Goal: Task Accomplishment & Management: Use online tool/utility

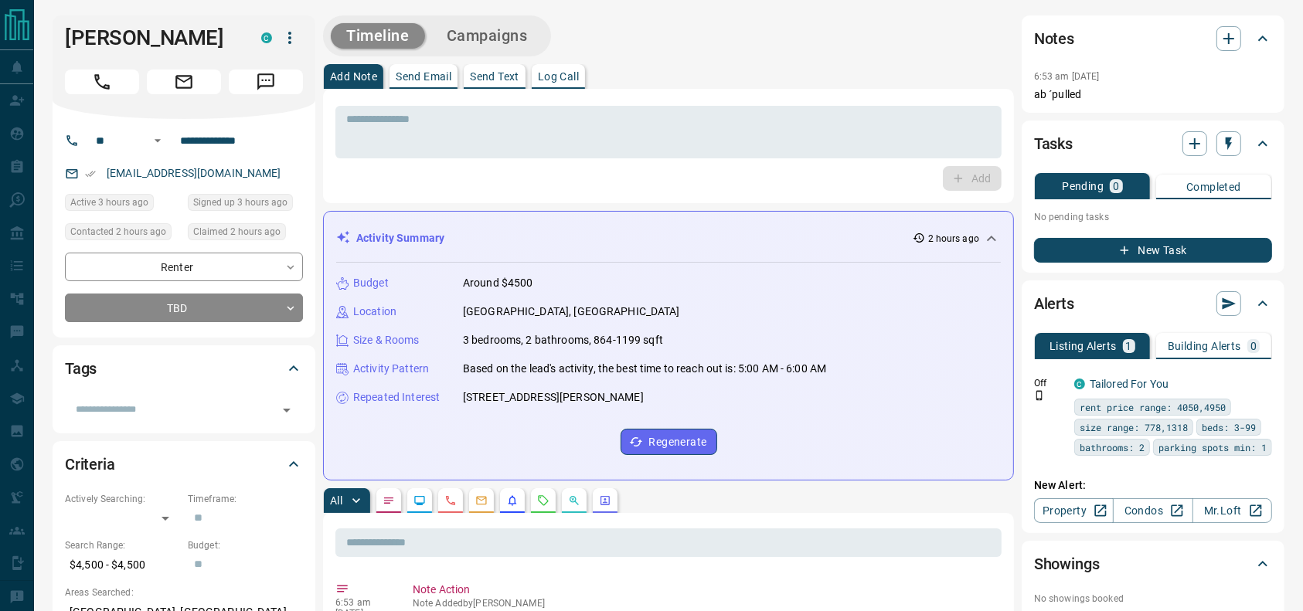
click at [815, 44] on div "Timeline Campaigns" at bounding box center [668, 35] width 691 height 41
click at [818, 43] on div "Timeline Campaigns" at bounding box center [668, 35] width 691 height 41
click at [836, 54] on div "Timeline Campaigns" at bounding box center [668, 35] width 691 height 41
click at [829, 56] on div "Timeline Campaigns" at bounding box center [668, 35] width 691 height 41
click at [662, 66] on div "Add Note Send Email Send Text Log Call" at bounding box center [668, 76] width 691 height 25
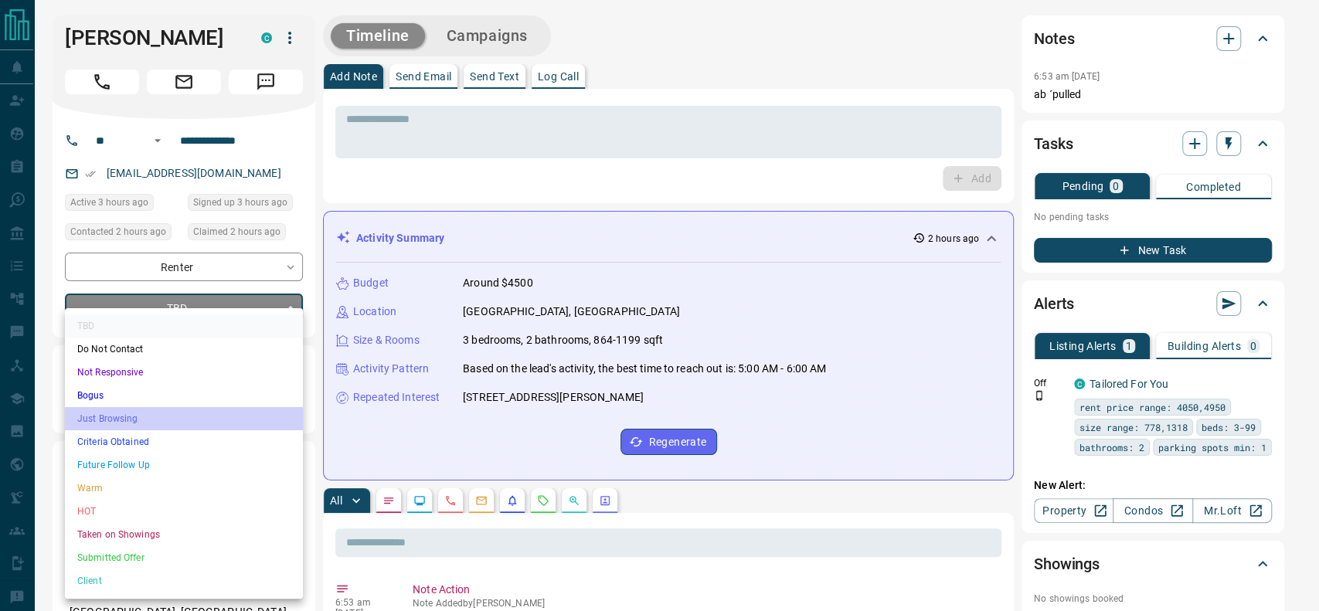
click at [151, 417] on li "Just Browsing" at bounding box center [184, 418] width 238 height 23
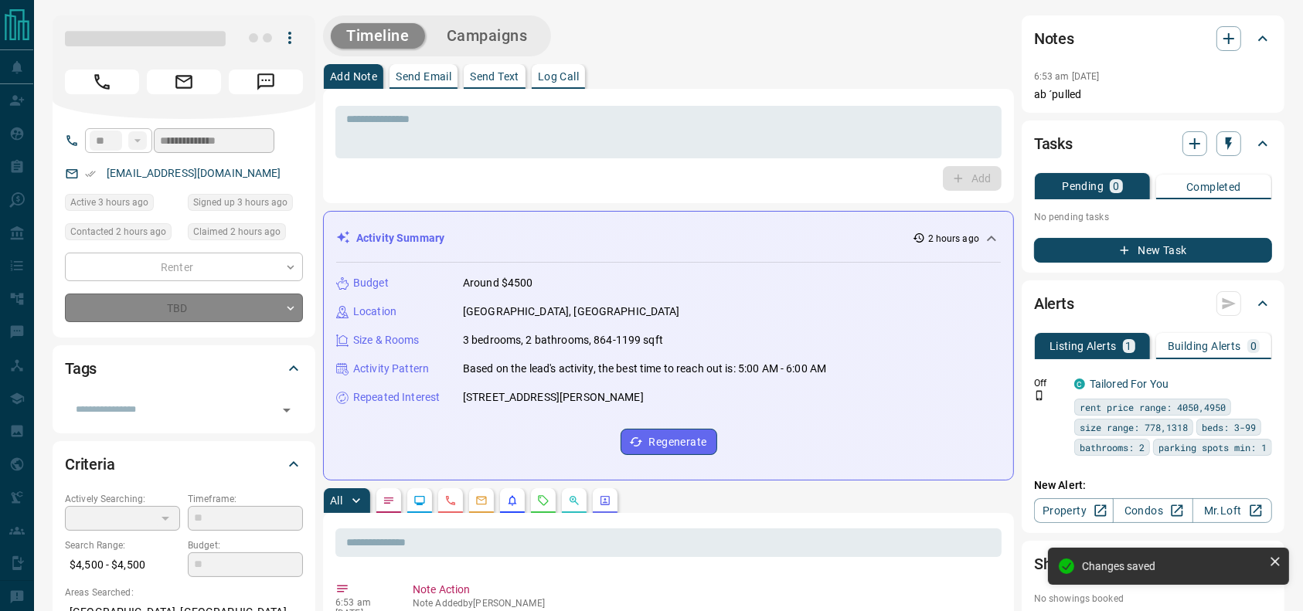
type input "*"
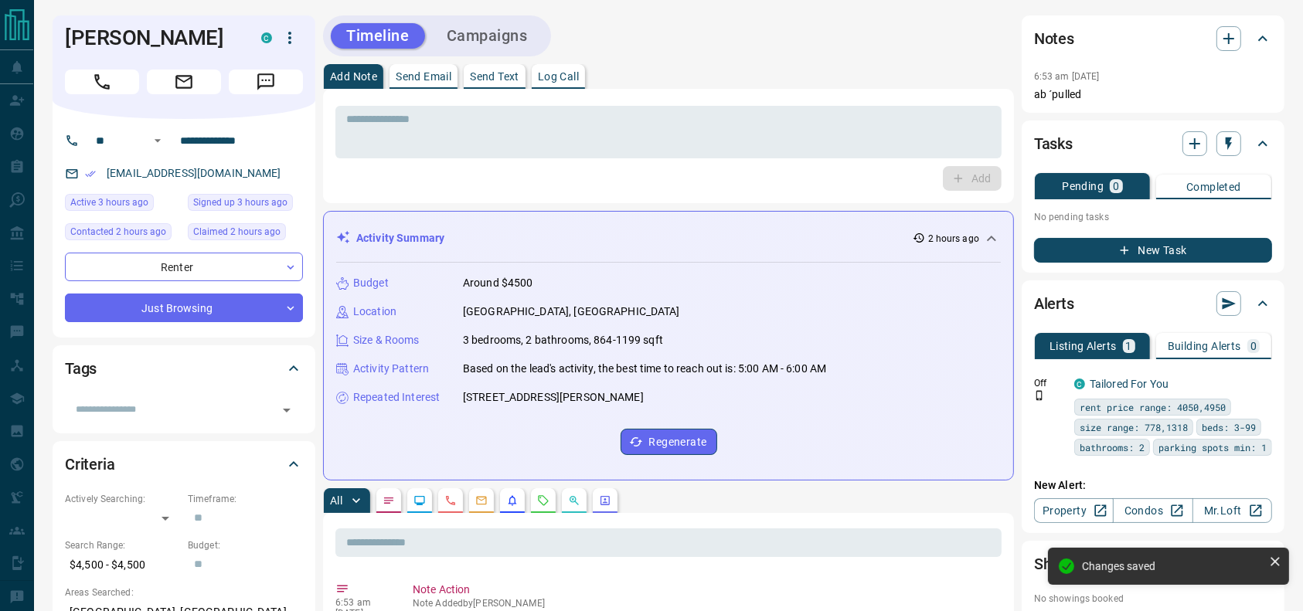
click at [744, 34] on div "Timeline Campaigns" at bounding box center [668, 35] width 691 height 41
click at [117, 38] on h1 "[PERSON_NAME]" at bounding box center [151, 38] width 173 height 25
click at [97, 85] on icon "Call" at bounding box center [102, 82] width 20 height 20
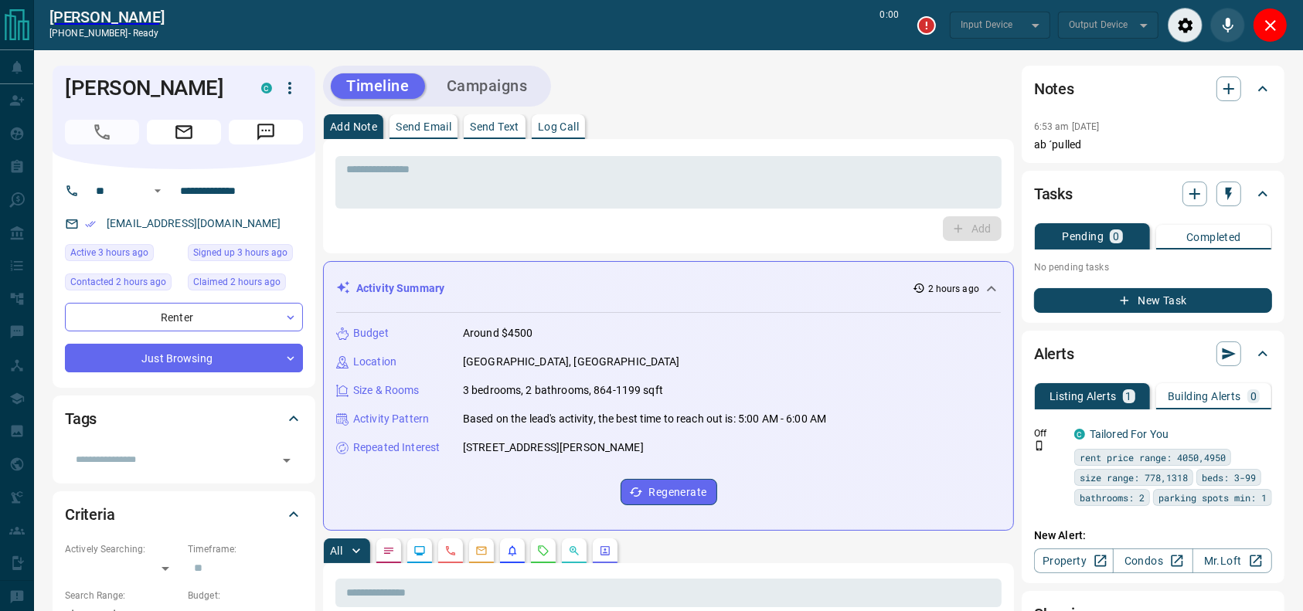
click at [686, 72] on div "Timeline Campaigns" at bounding box center [668, 86] width 691 height 41
type input "*******"
click at [686, 72] on div "Timeline Campaigns" at bounding box center [668, 86] width 691 height 41
click at [748, 171] on textarea at bounding box center [668, 182] width 645 height 39
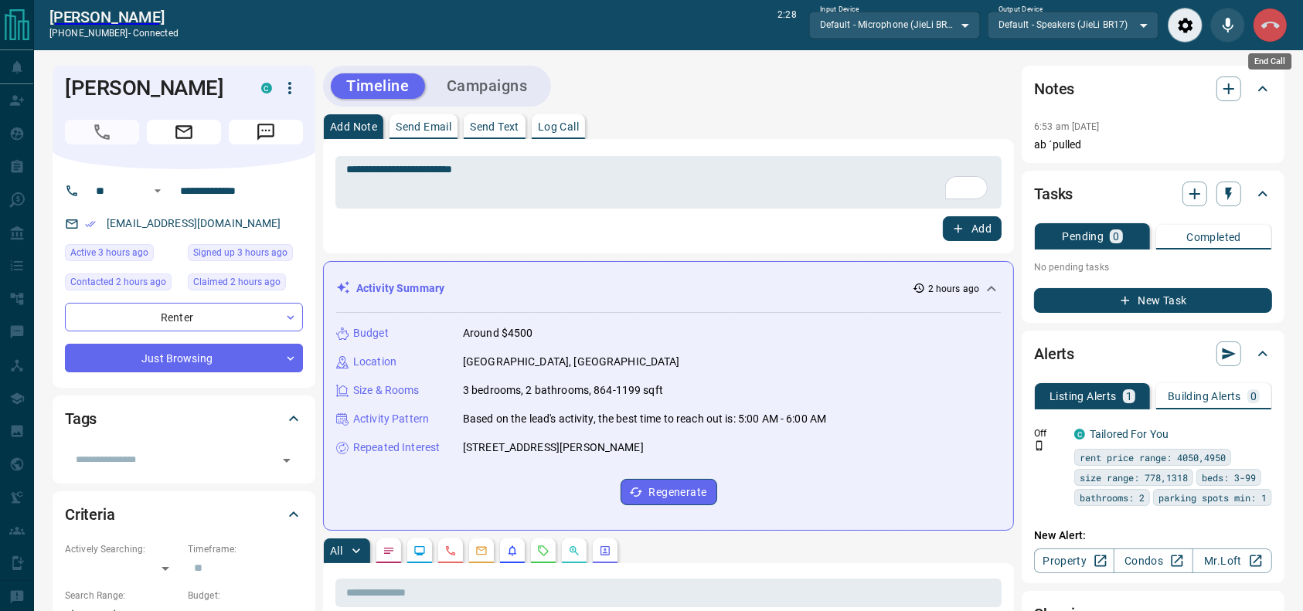
click at [1277, 26] on icon "End Call" at bounding box center [1270, 25] width 19 height 7
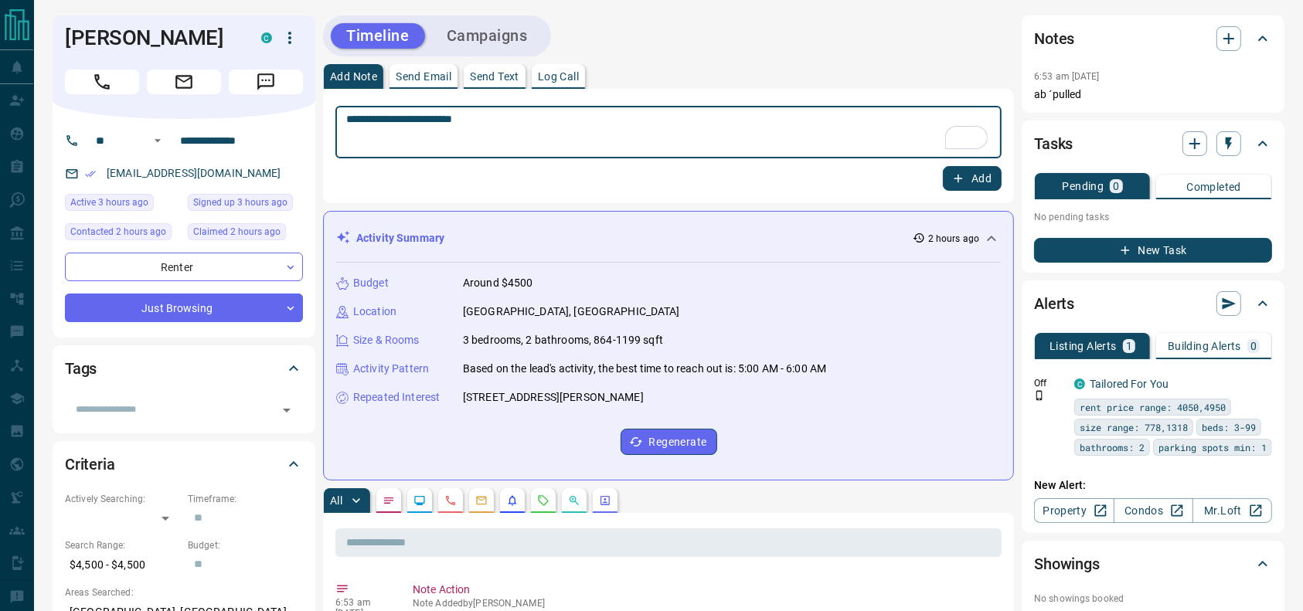
click at [717, 128] on textarea "**********" at bounding box center [668, 132] width 645 height 39
type textarea "**********"
click at [961, 174] on icon "button" at bounding box center [958, 179] width 14 height 14
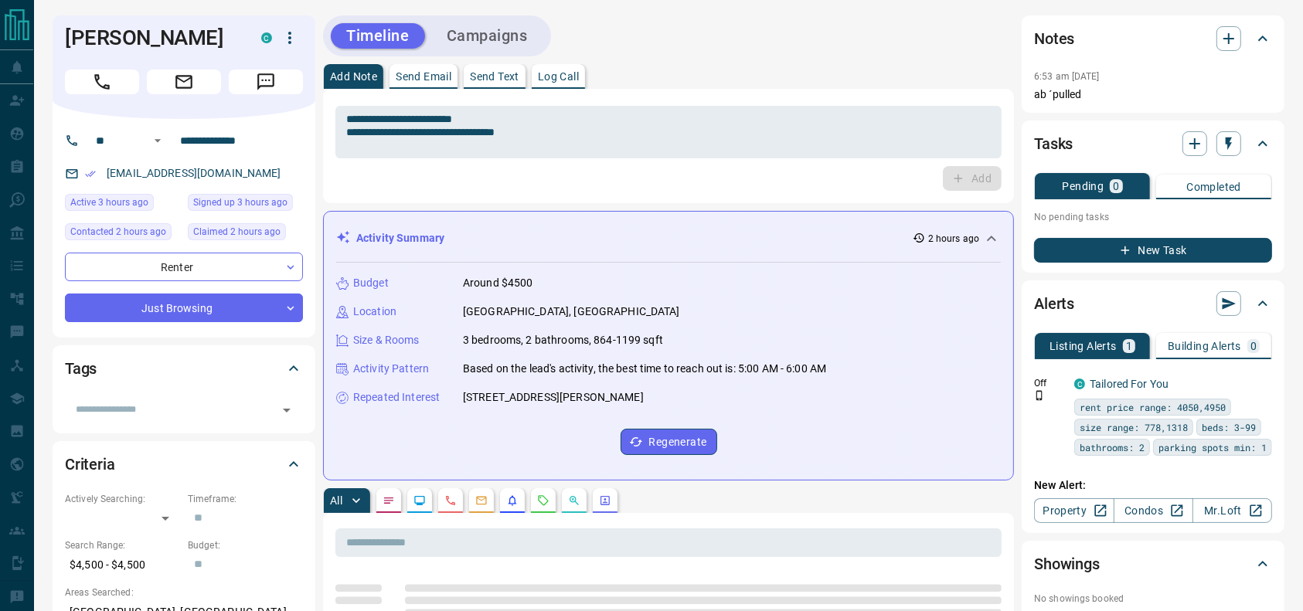
click at [1158, 256] on button "New Task" at bounding box center [1153, 250] width 238 height 25
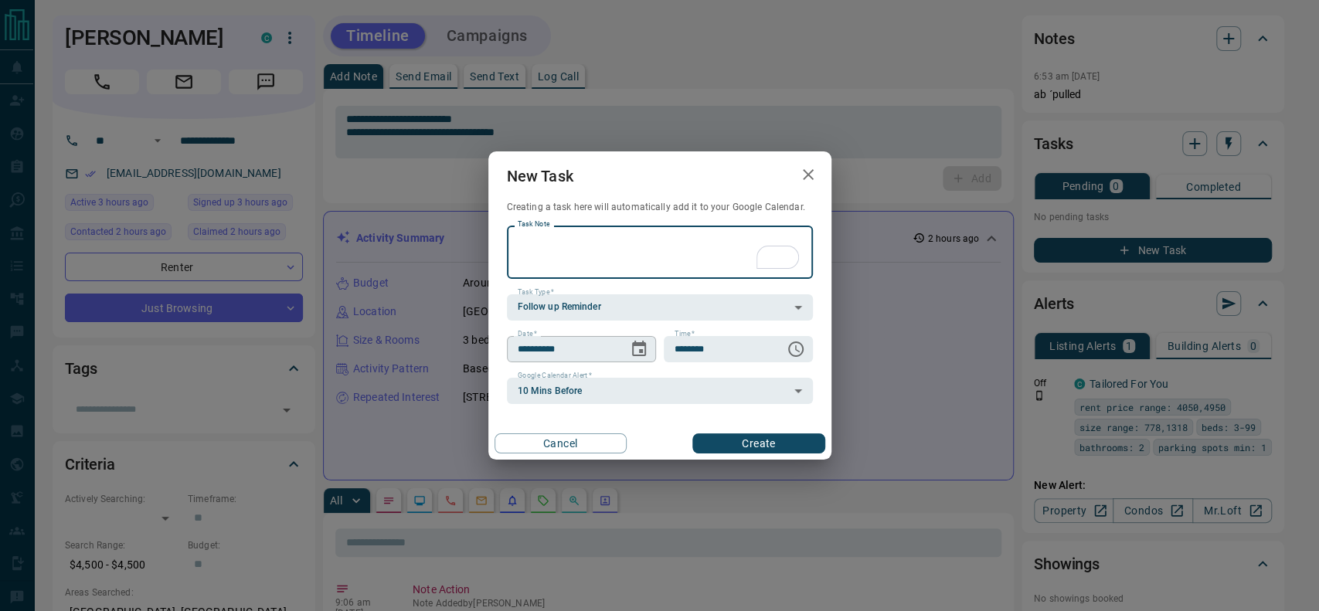
click at [637, 358] on button "Choose date, selected date is Aug 14, 2025" at bounding box center [639, 349] width 31 height 31
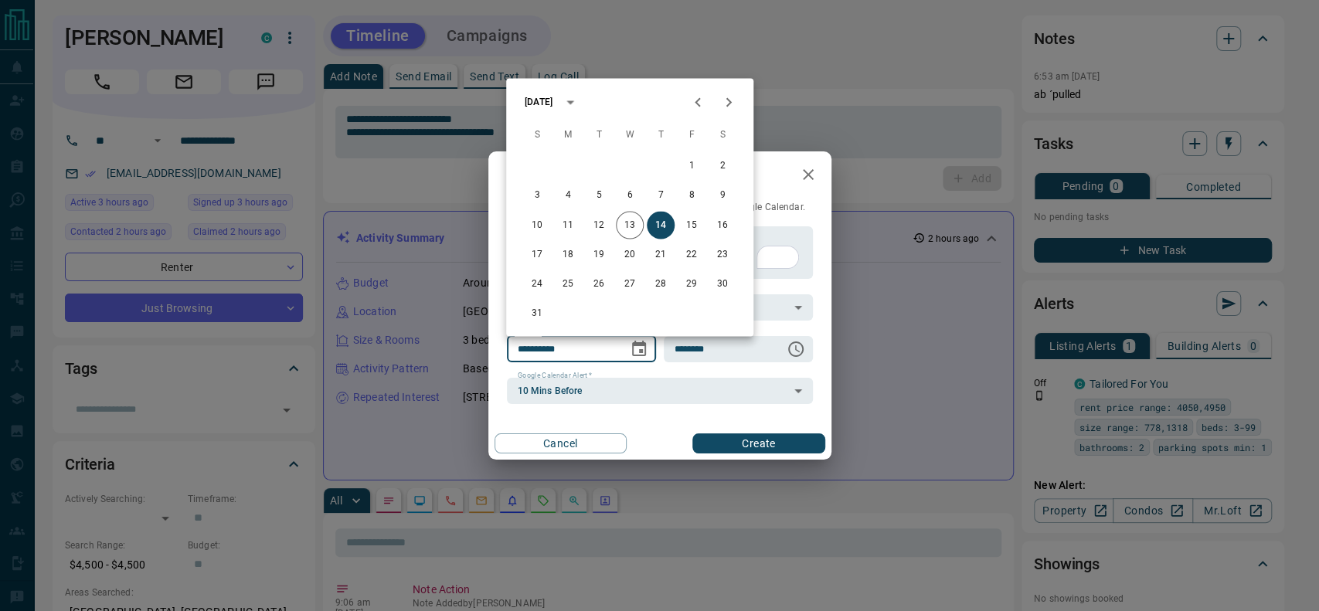
click at [730, 100] on icon "Next month" at bounding box center [729, 102] width 19 height 19
click at [624, 211] on div "14 15 16 17 18 19 20" at bounding box center [629, 225] width 247 height 28
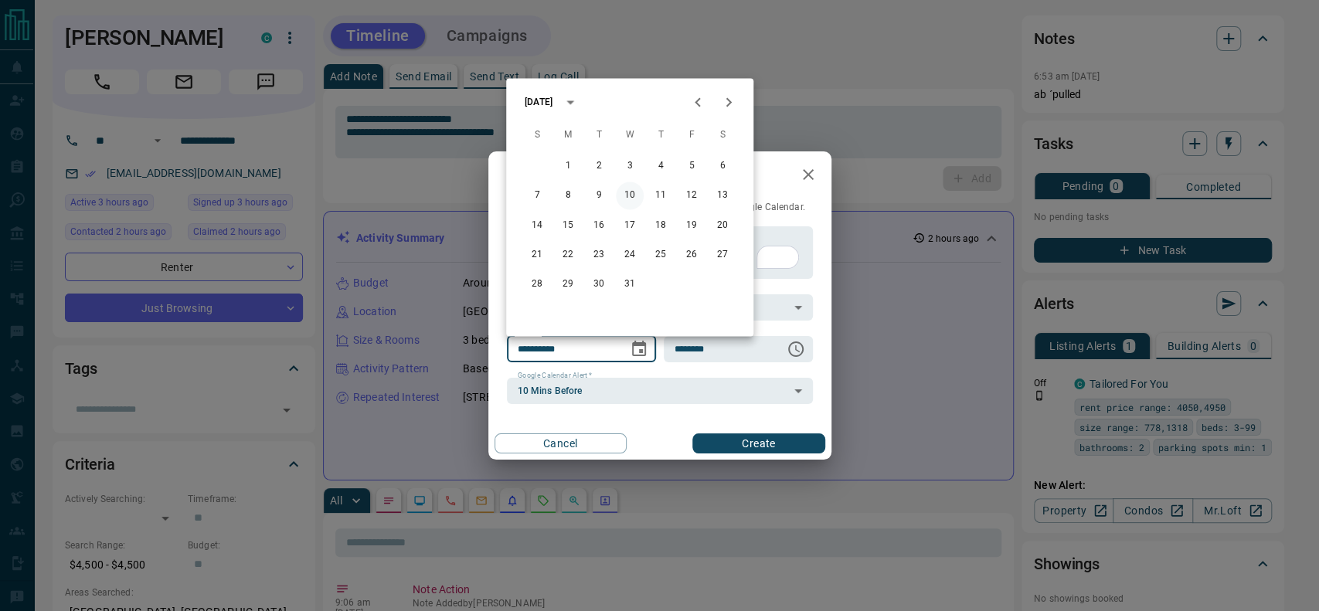
click at [633, 186] on button "10" at bounding box center [630, 196] width 28 height 28
type input "**********"
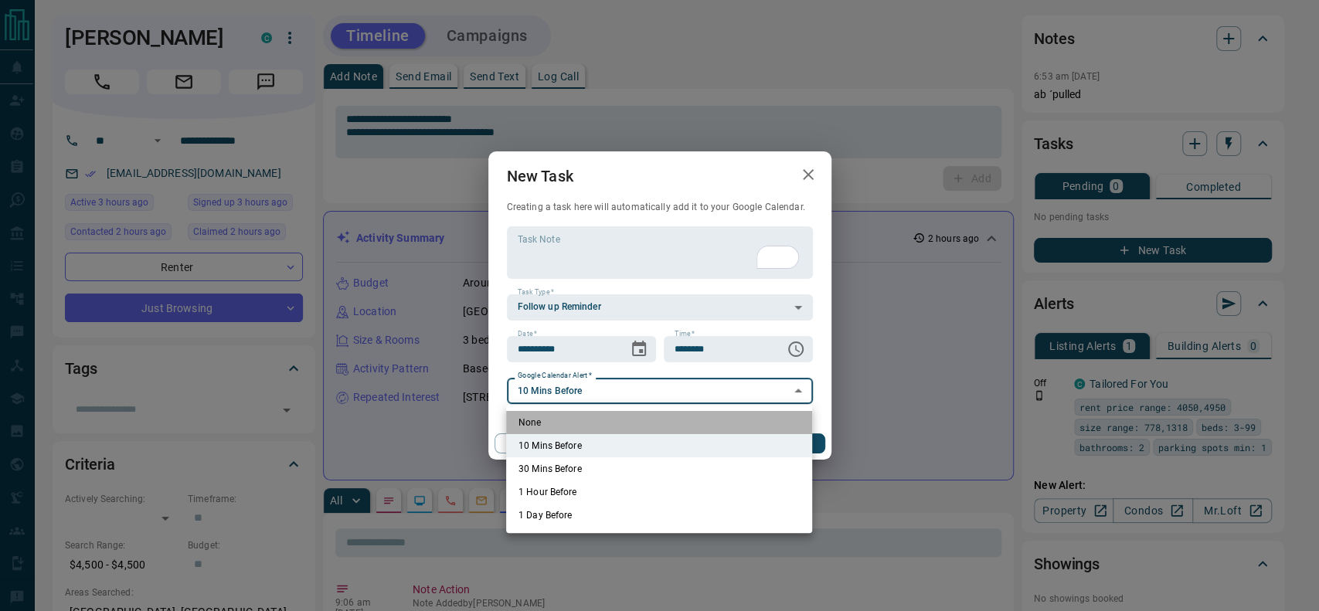
click at [575, 424] on li "None" at bounding box center [659, 422] width 306 height 23
type input "*"
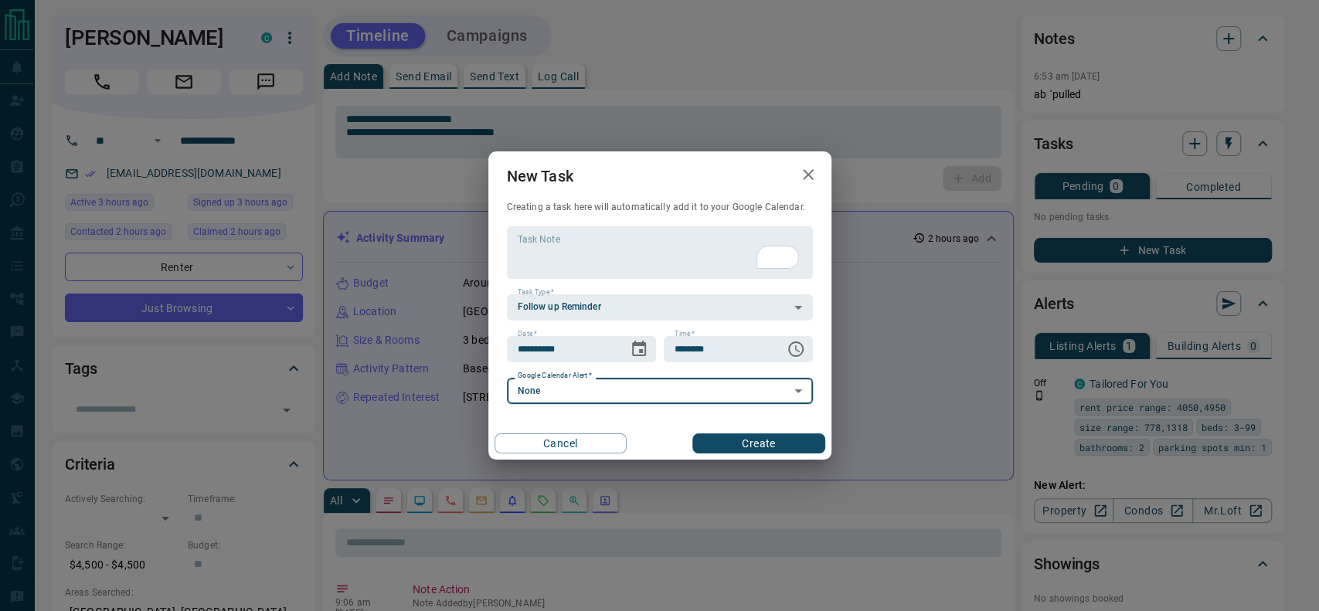
click at [711, 426] on div "**********" at bounding box center [659, 305] width 343 height 309
click at [711, 441] on button "Create" at bounding box center [759, 444] width 132 height 20
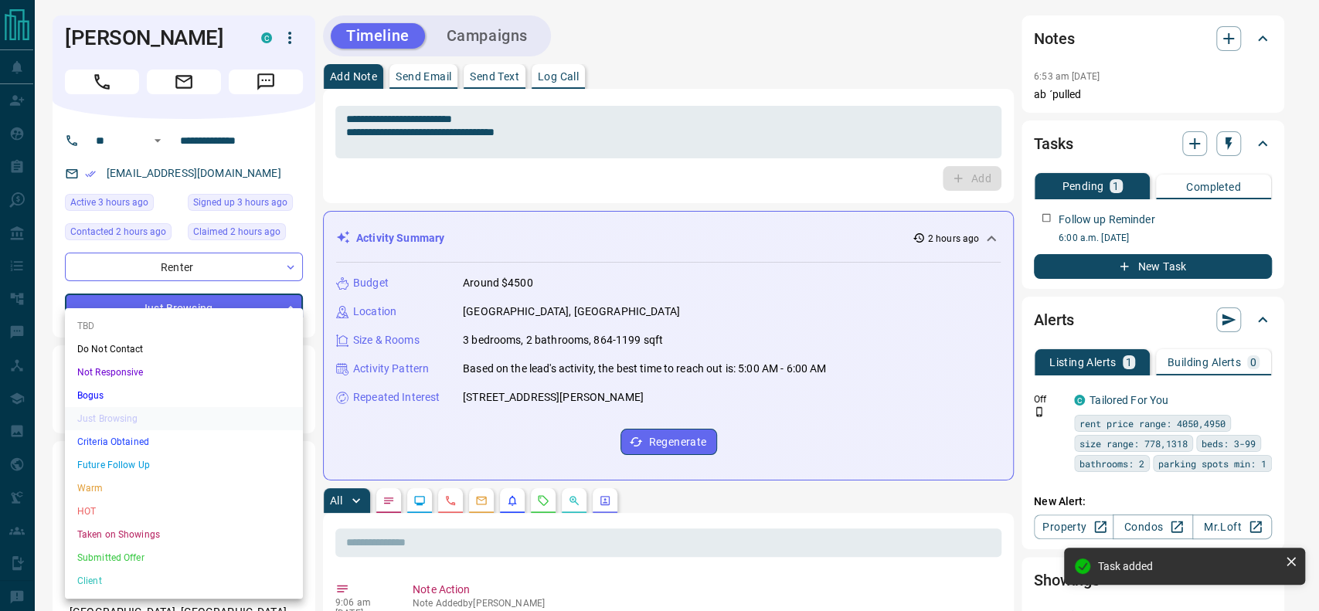
click at [552, 157] on div at bounding box center [659, 305] width 1319 height 611
